Goal: Information Seeking & Learning: Learn about a topic

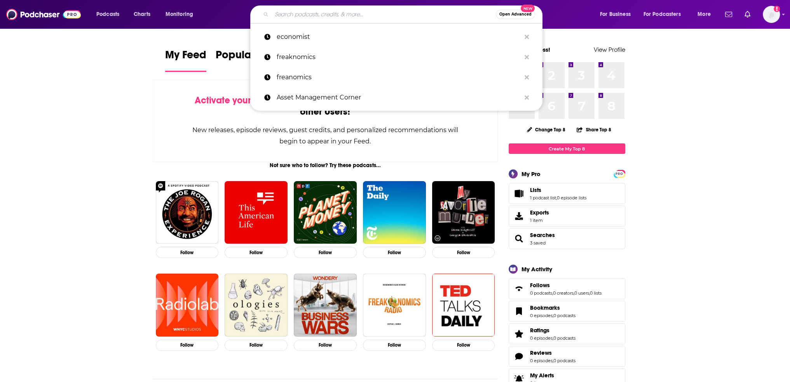
click at [367, 10] on input "Search podcasts, credits, & more..." at bounding box center [384, 14] width 224 height 12
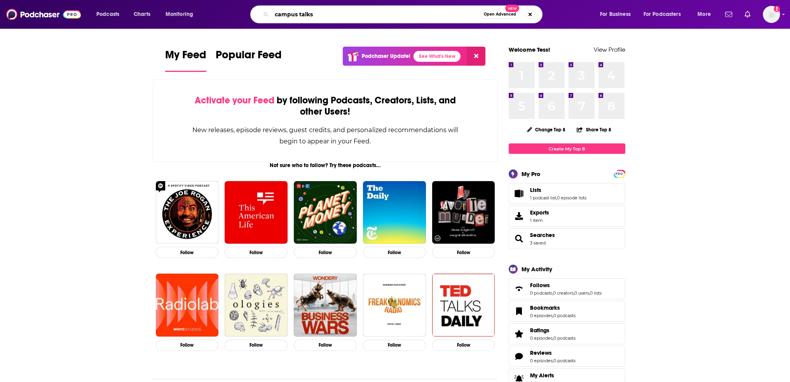
type input "campus talks"
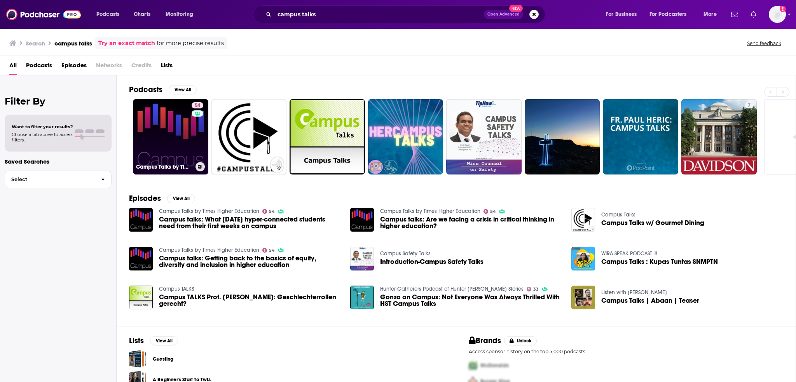
click at [185, 135] on link "54 Campus Talks by Times Higher Education" at bounding box center [170, 136] width 75 height 75
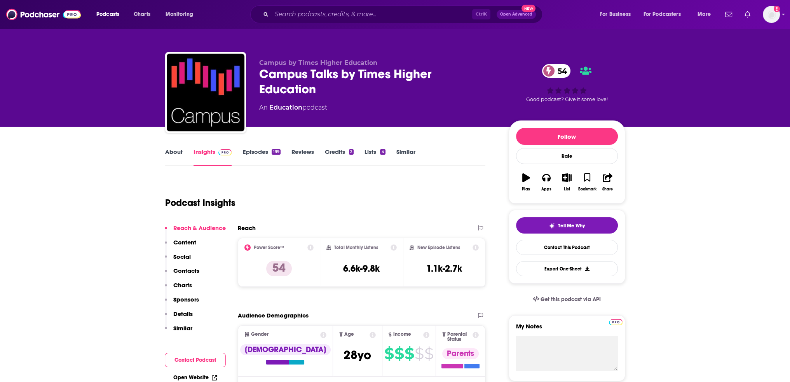
click at [408, 150] on link "Similar" at bounding box center [405, 157] width 19 height 18
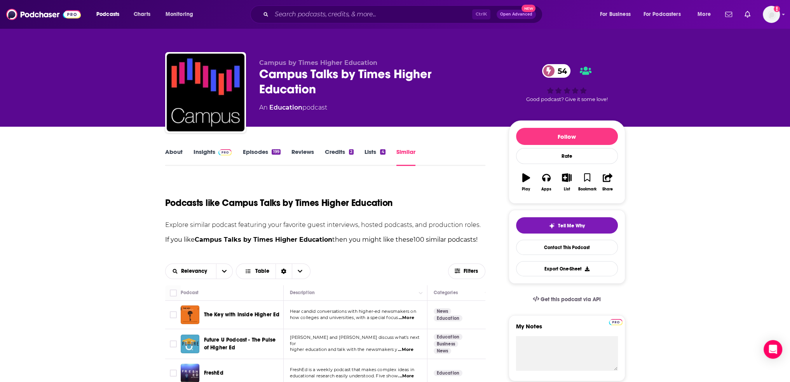
click at [210, 151] on link "Insights" at bounding box center [212, 157] width 38 height 18
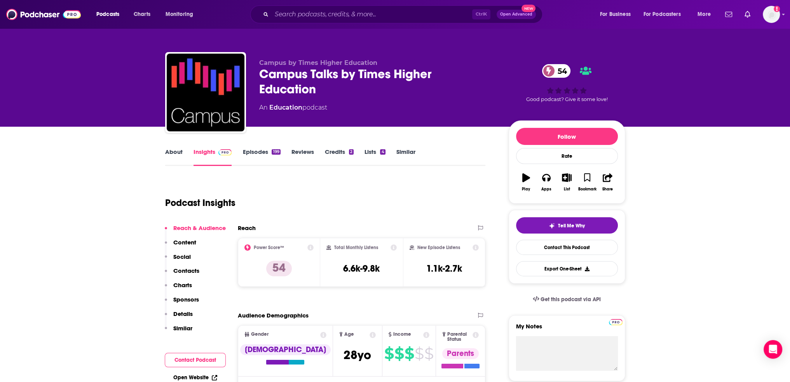
click at [400, 152] on link "Similar" at bounding box center [405, 157] width 19 height 18
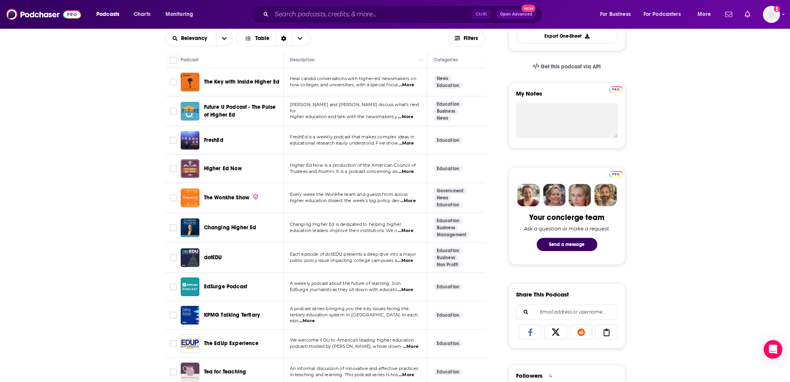
scroll to position [233, 0]
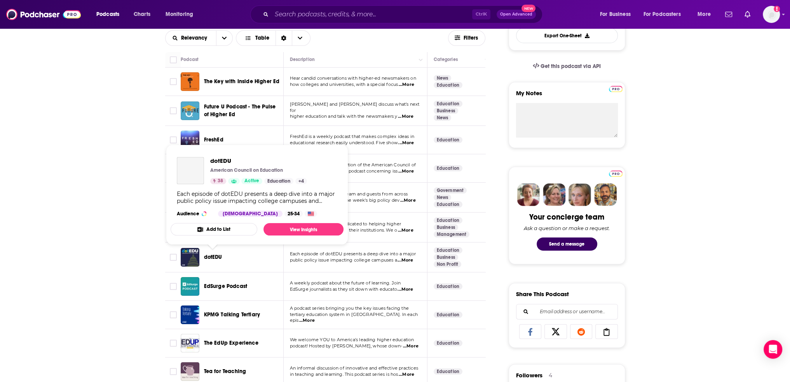
click at [215, 256] on span "dotEDU" at bounding box center [213, 257] width 18 height 7
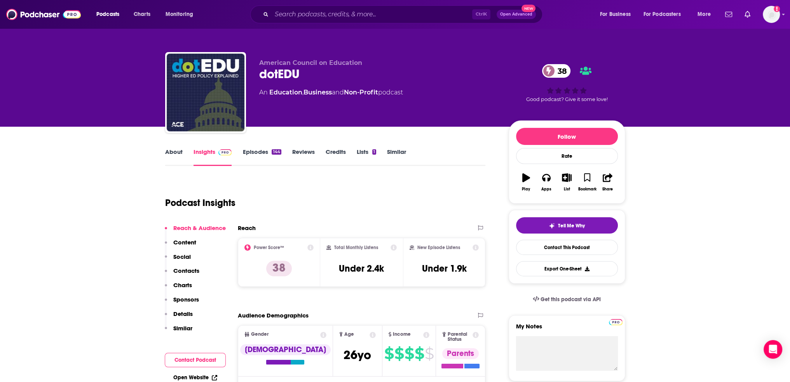
click at [252, 150] on link "Episodes 144" at bounding box center [261, 157] width 38 height 18
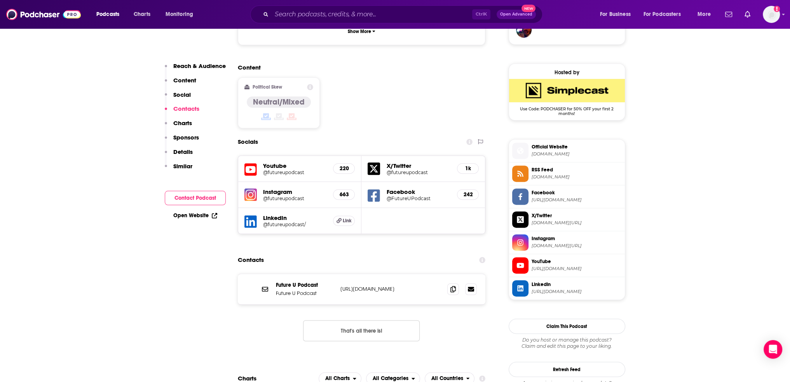
scroll to position [583, 0]
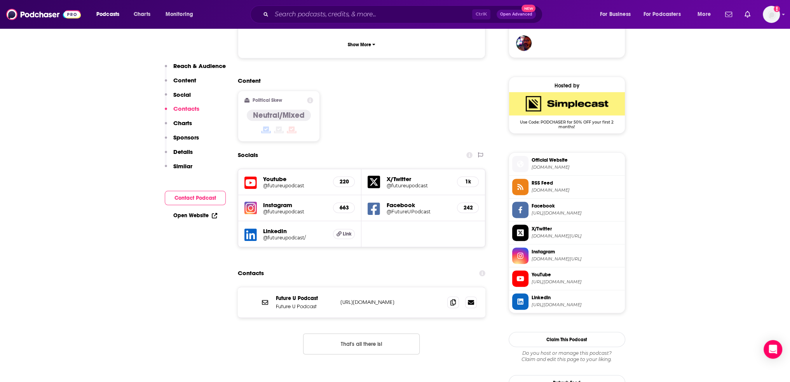
click at [272, 183] on h5 "@futureupodcast" at bounding box center [295, 186] width 64 height 6
click at [394, 183] on h5 "@futureupodcast" at bounding box center [418, 186] width 64 height 6
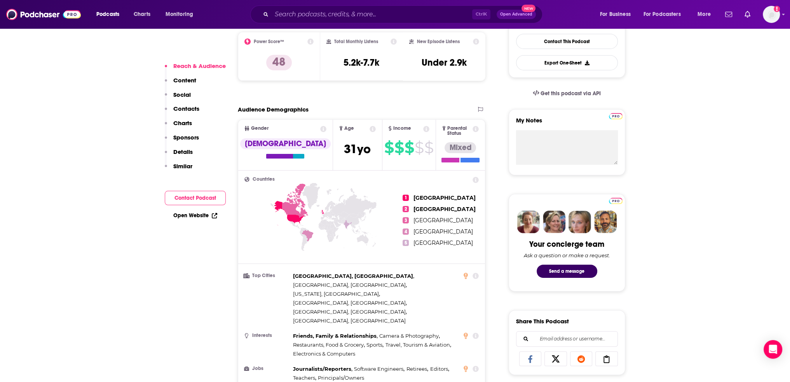
scroll to position [0, 0]
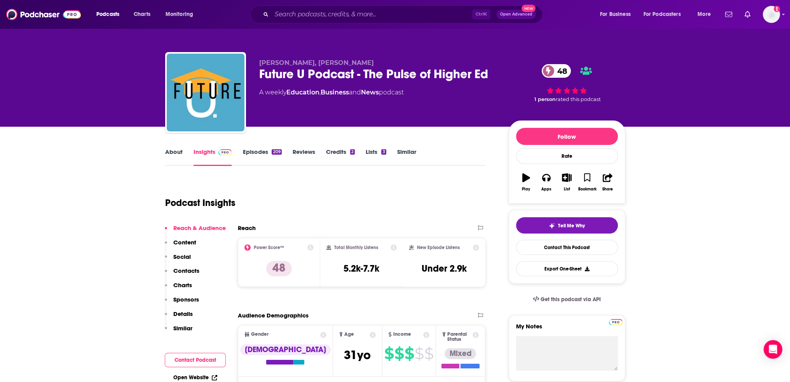
click at [178, 152] on link "About" at bounding box center [173, 157] width 17 height 18
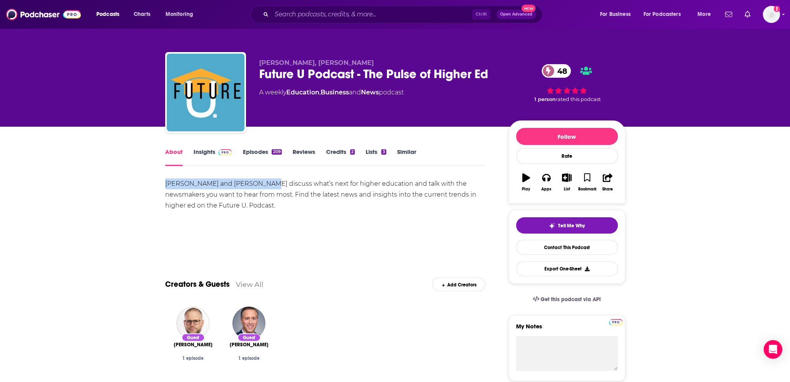
copy div "Jeff Selingo and Michael Horn"
drag, startPoint x: 158, startPoint y: 183, endPoint x: 255, endPoint y: 186, distance: 97.2
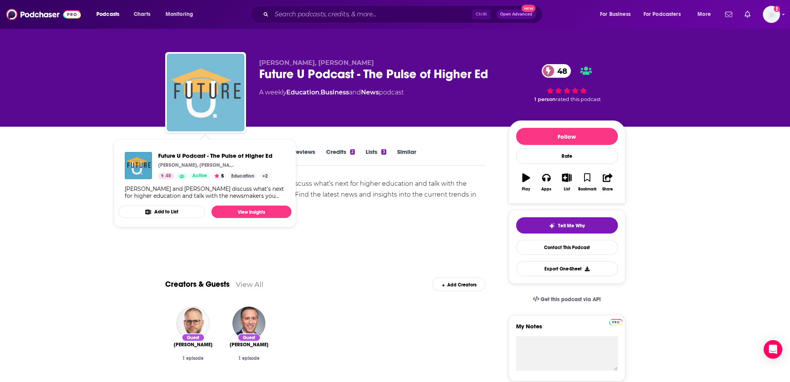
click at [203, 84] on img "Future U Podcast - The Pulse of Higher Ed" at bounding box center [206, 93] width 78 height 78
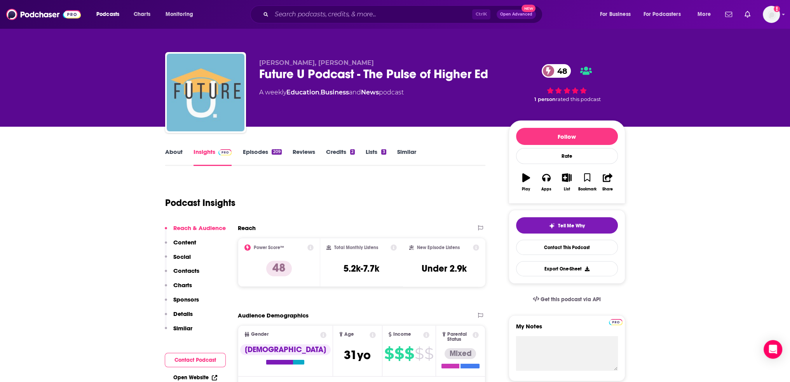
click at [204, 84] on img "Future U Podcast - The Pulse of Higher Ed" at bounding box center [206, 93] width 78 height 78
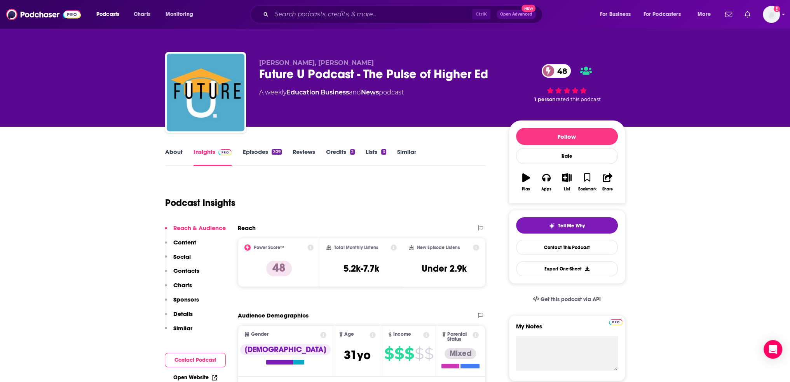
click at [177, 150] on link "About" at bounding box center [173, 157] width 17 height 18
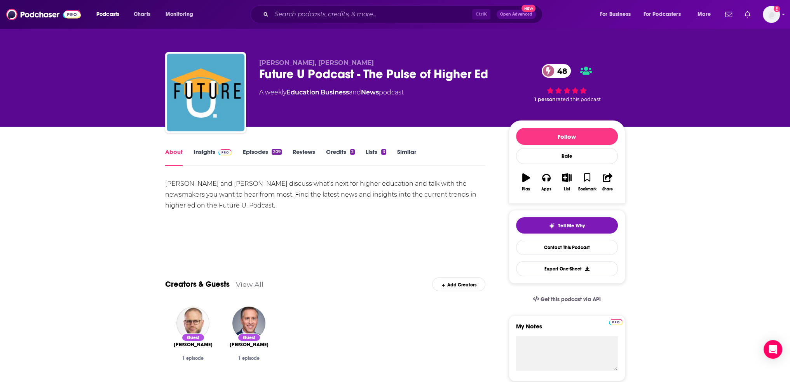
click at [193, 155] on link "Insights" at bounding box center [212, 157] width 38 height 18
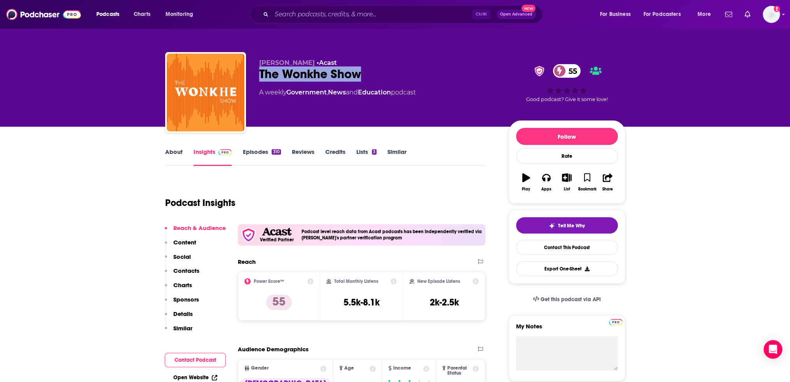
drag, startPoint x: 367, startPoint y: 74, endPoint x: 259, endPoint y: 73, distance: 107.6
click at [259, 73] on div "The Wonkhe Show 55" at bounding box center [377, 73] width 237 height 15
copy h2 "The Wonkhe Show"
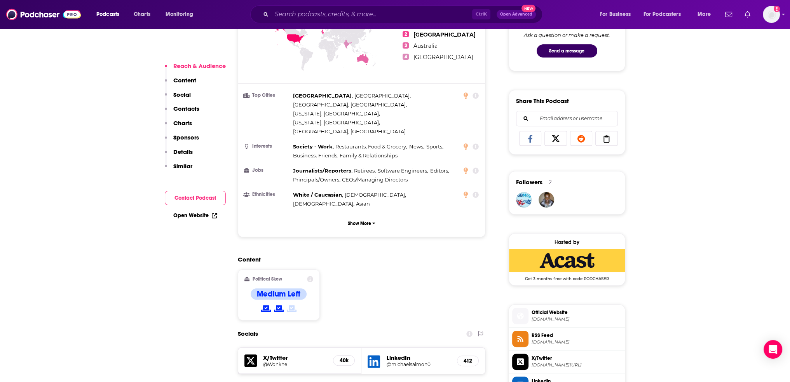
scroll to position [427, 0]
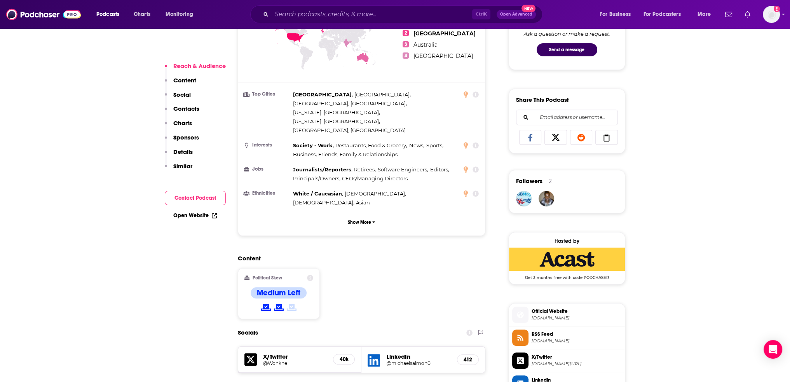
click at [277, 360] on h5 "@Wonkhe" at bounding box center [295, 363] width 64 height 6
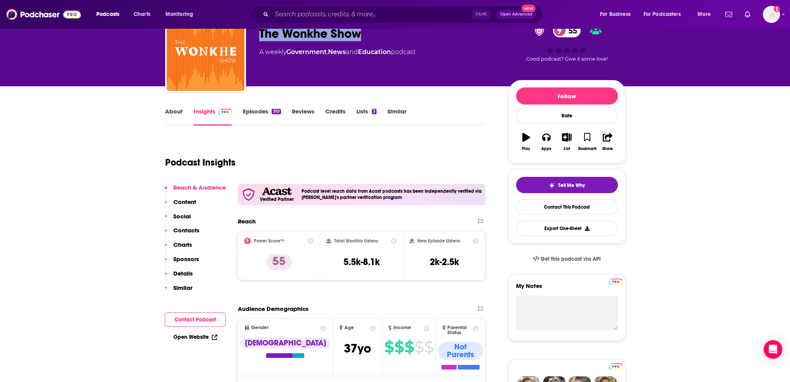
scroll to position [0, 0]
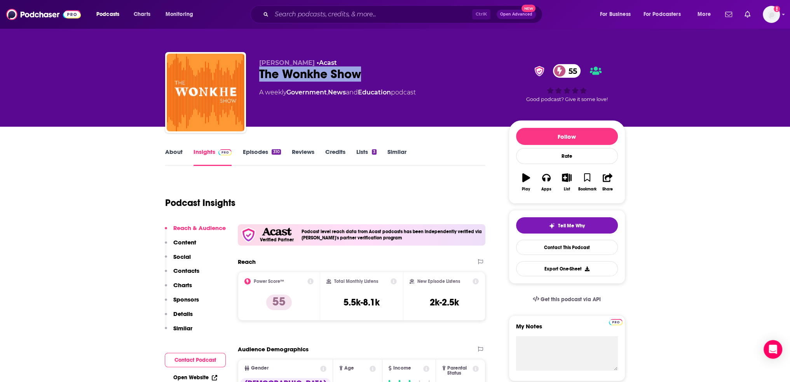
click at [396, 151] on link "Similar" at bounding box center [396, 157] width 19 height 18
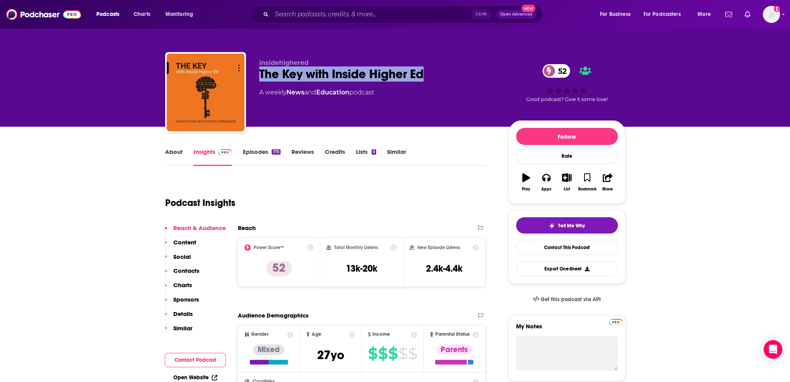
drag, startPoint x: 430, startPoint y: 70, endPoint x: 251, endPoint y: 74, distance: 179.5
click at [251, 74] on div "insidehighered The Key with Inside Higher Ed 52 A weekly News and Education pod…" at bounding box center [395, 94] width 460 height 84
click at [394, 151] on link "Similar" at bounding box center [396, 157] width 19 height 18
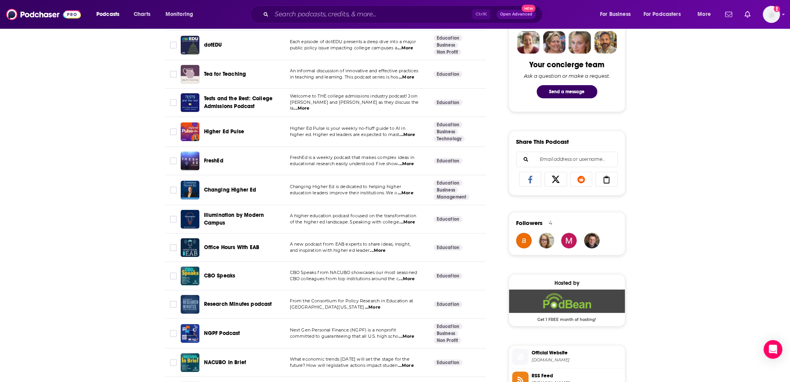
scroll to position [388, 0]
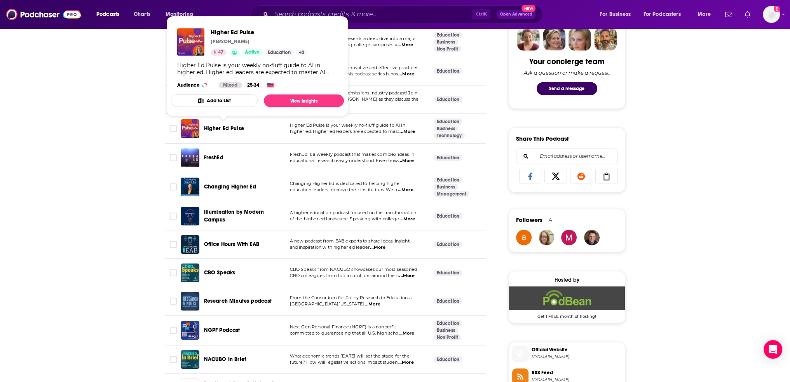
click at [230, 127] on span "Higher Ed Pulse" at bounding box center [224, 128] width 40 height 7
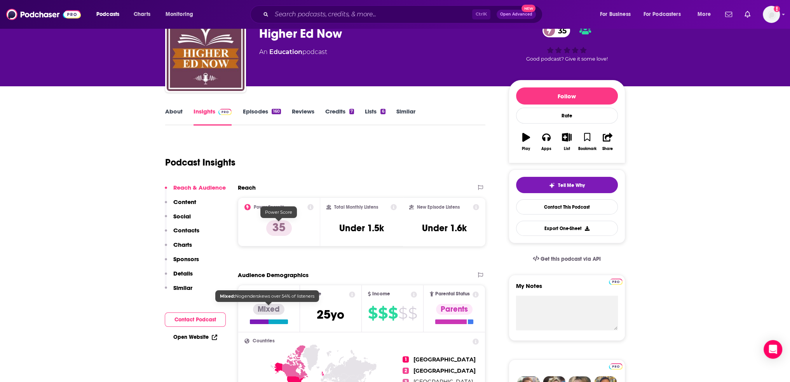
scroll to position [39, 0]
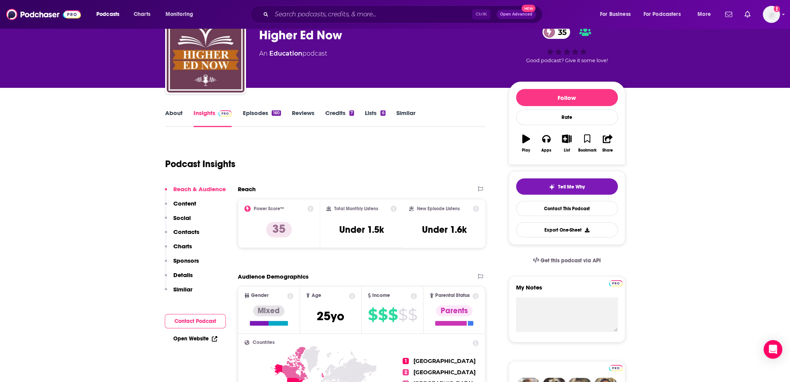
click at [179, 115] on link "About" at bounding box center [173, 118] width 17 height 18
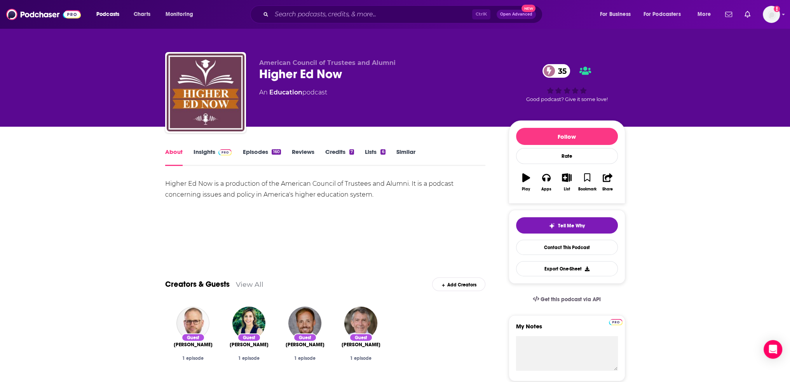
click at [210, 150] on link "Insights" at bounding box center [212, 157] width 38 height 18
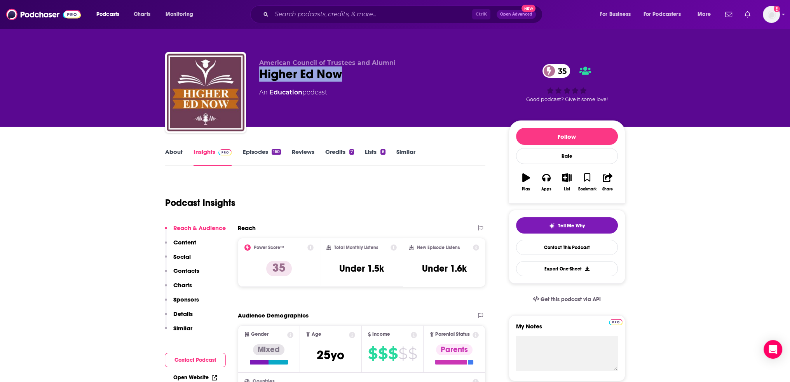
drag, startPoint x: 343, startPoint y: 74, endPoint x: 261, endPoint y: 72, distance: 82.4
click at [261, 72] on div "Higher Ed Now 35" at bounding box center [377, 73] width 237 height 15
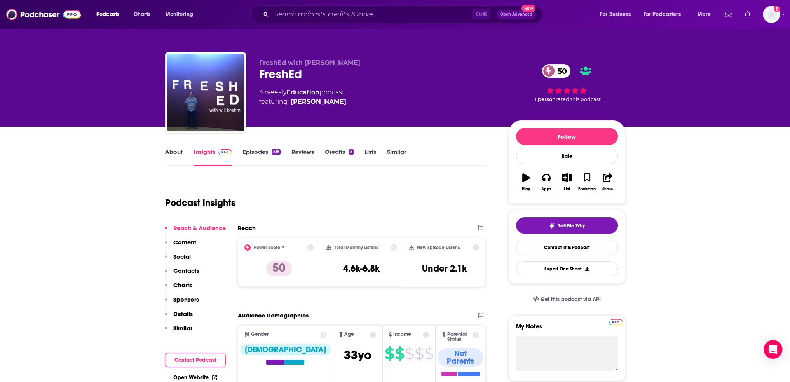
click at [173, 148] on link "About" at bounding box center [173, 157] width 17 height 18
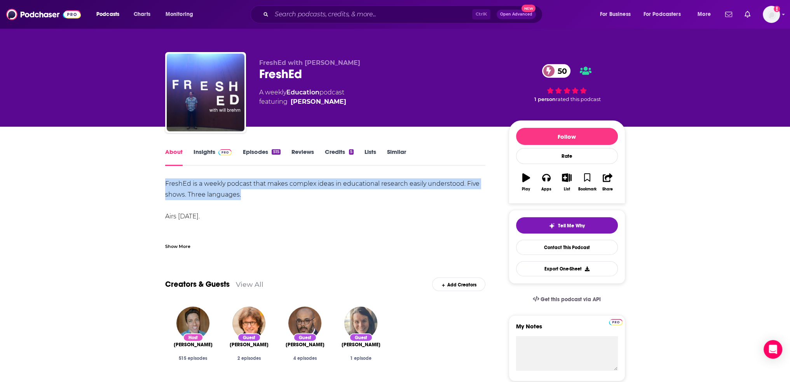
drag, startPoint x: 258, startPoint y: 195, endPoint x: 154, endPoint y: 188, distance: 104.8
drag, startPoint x: 192, startPoint y: 186, endPoint x: 123, endPoint y: 185, distance: 69.2
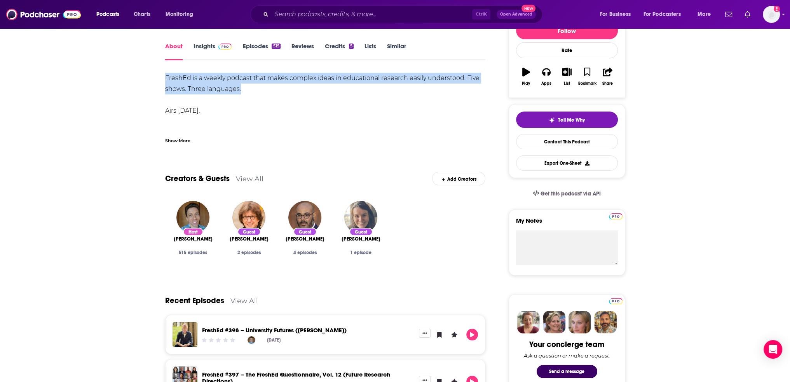
scroll to position [39, 0]
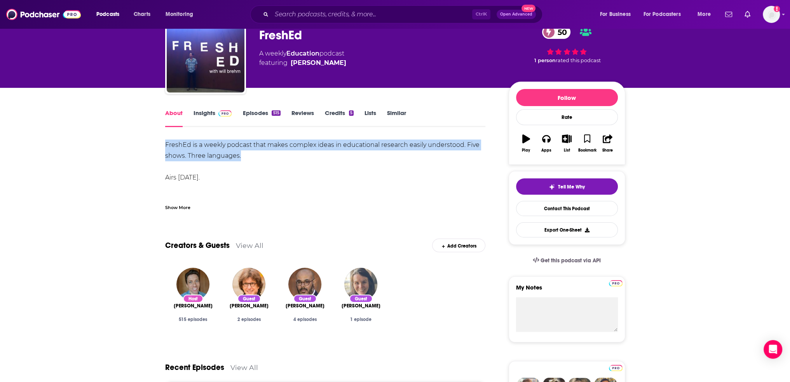
click at [208, 113] on link "Insights" at bounding box center [212, 118] width 38 height 18
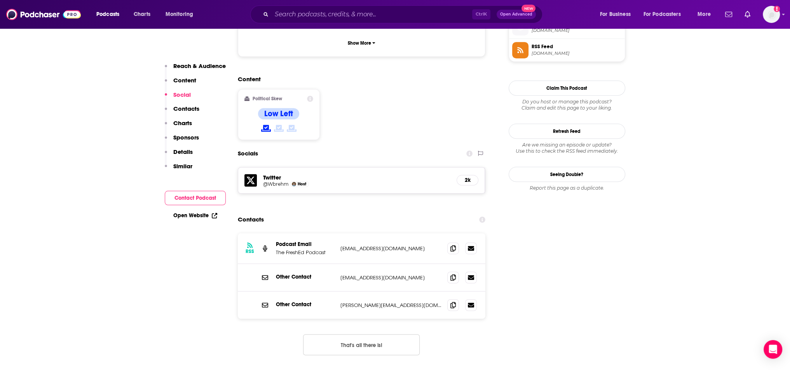
scroll to position [583, 0]
click at [296, 180] on div "Host" at bounding box center [299, 183] width 19 height 6
click at [273, 180] on h5 "@Wbrehm" at bounding box center [276, 183] width 26 height 6
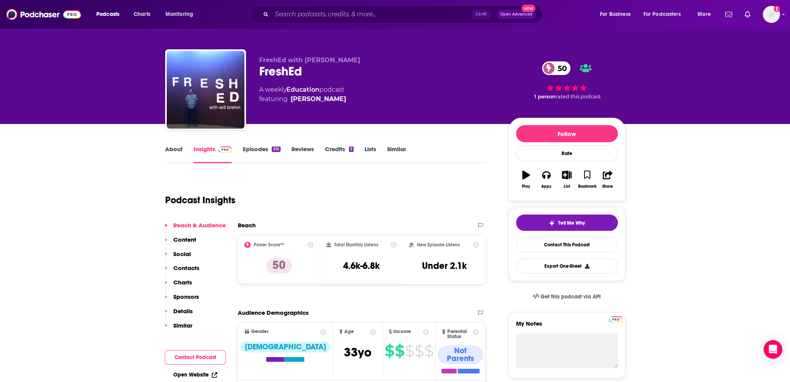
scroll to position [0, 0]
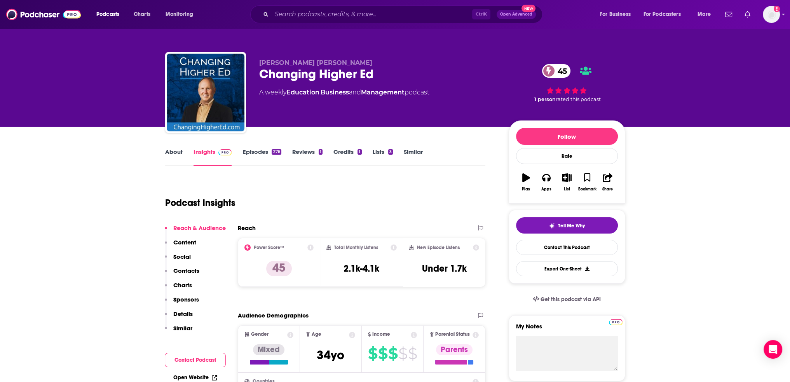
click at [174, 150] on link "About" at bounding box center [173, 157] width 17 height 18
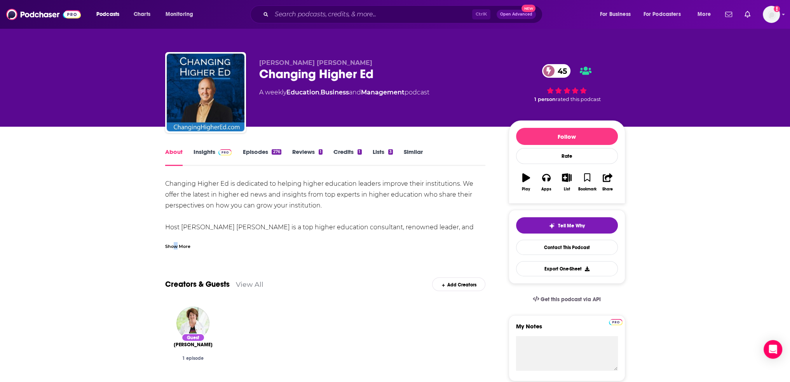
click at [176, 247] on div "Show More" at bounding box center [177, 245] width 25 height 7
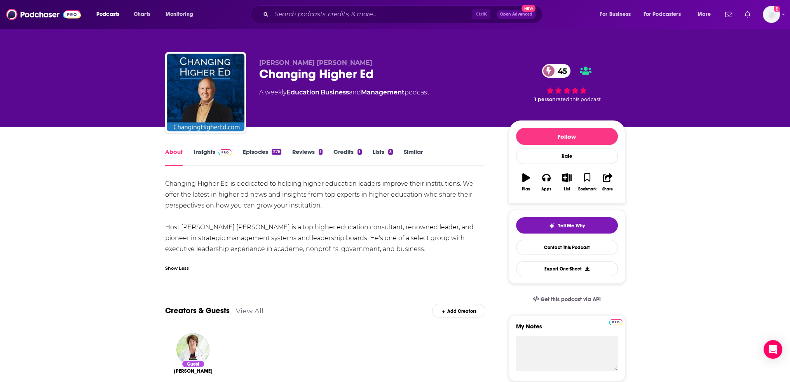
click at [214, 150] on link "Insights" at bounding box center [212, 157] width 38 height 18
